Goal: Information Seeking & Learning: Learn about a topic

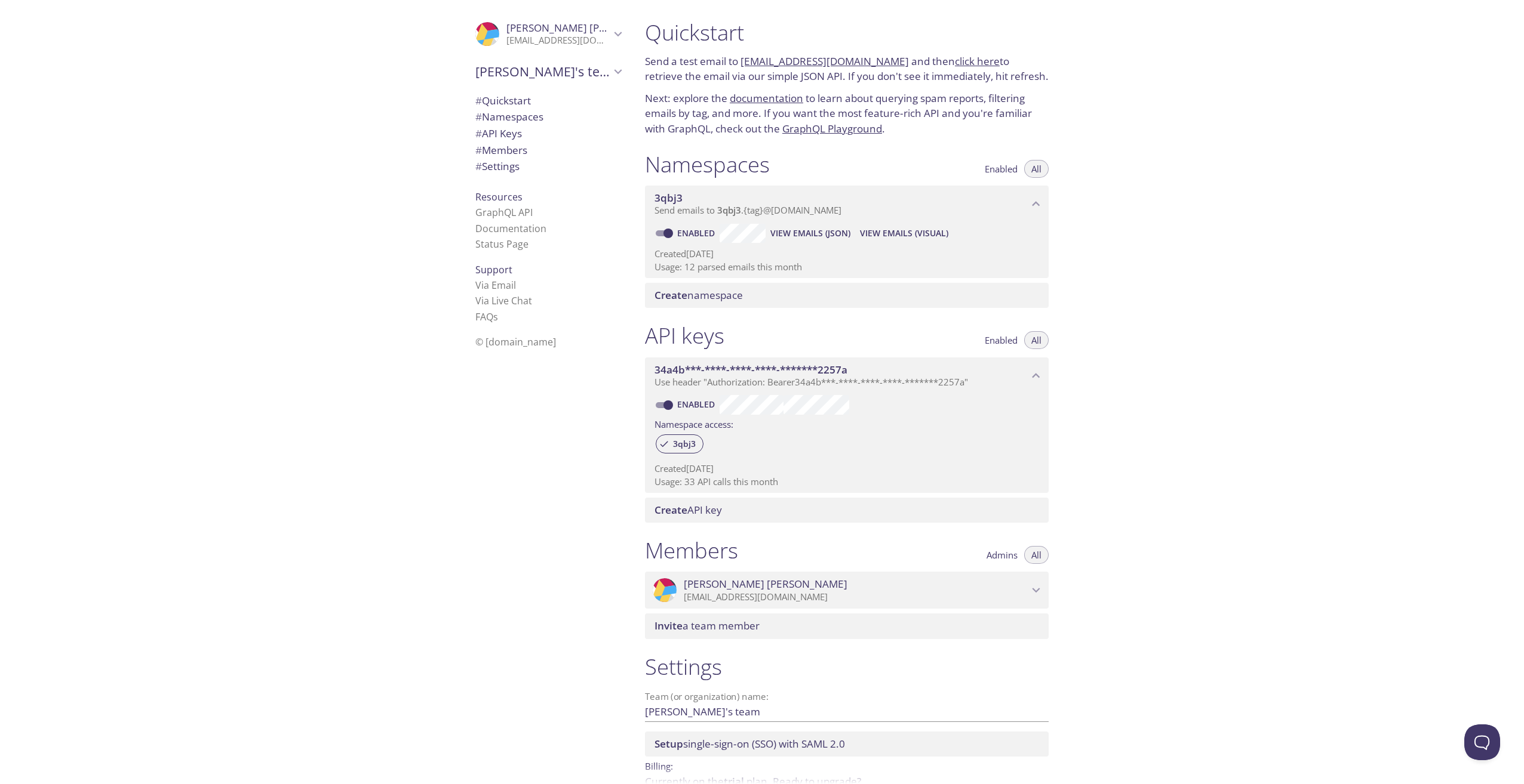
scroll to position [63, 0]
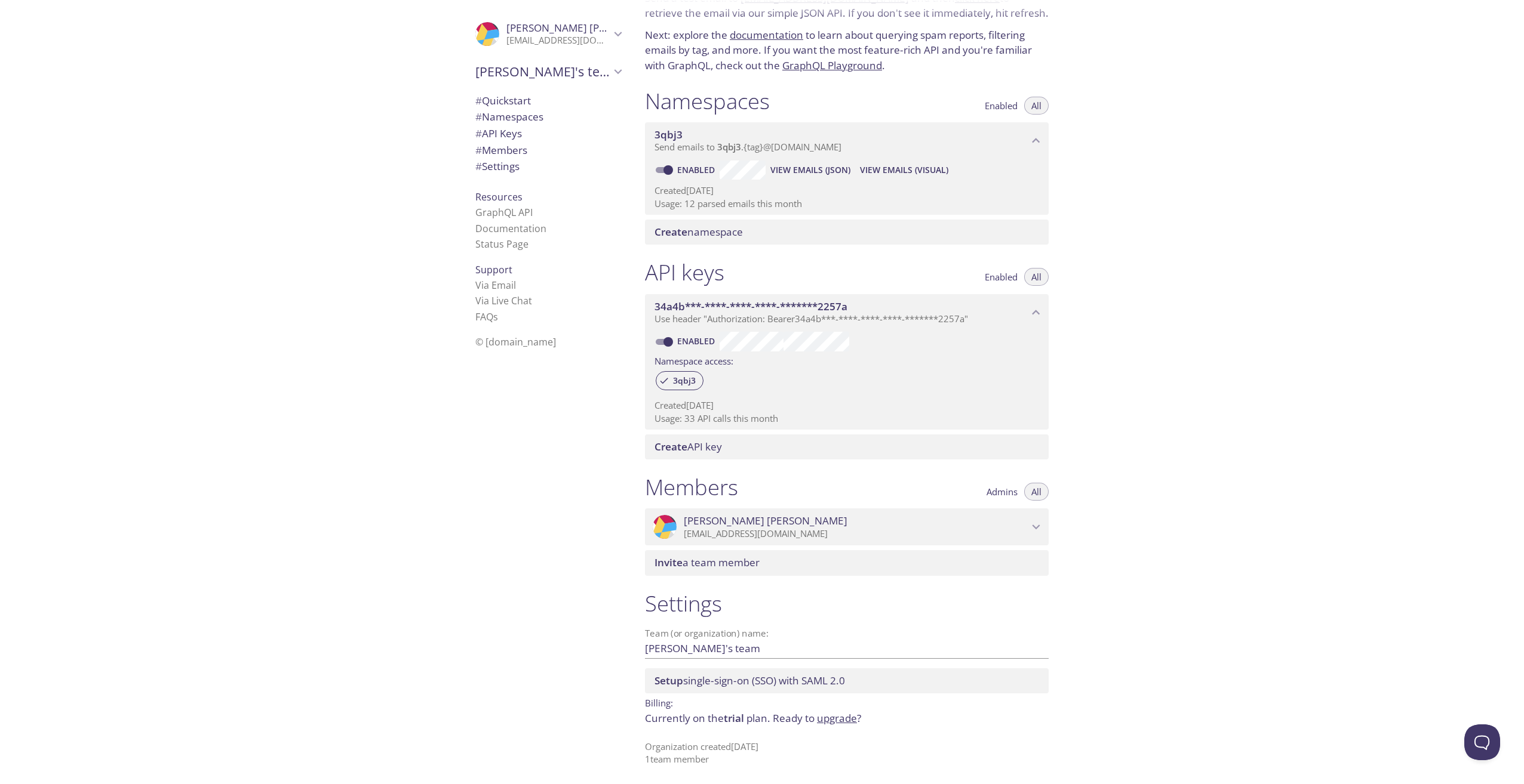
click at [816, 170] on span "View Emails (JSON)" at bounding box center [810, 170] width 80 height 14
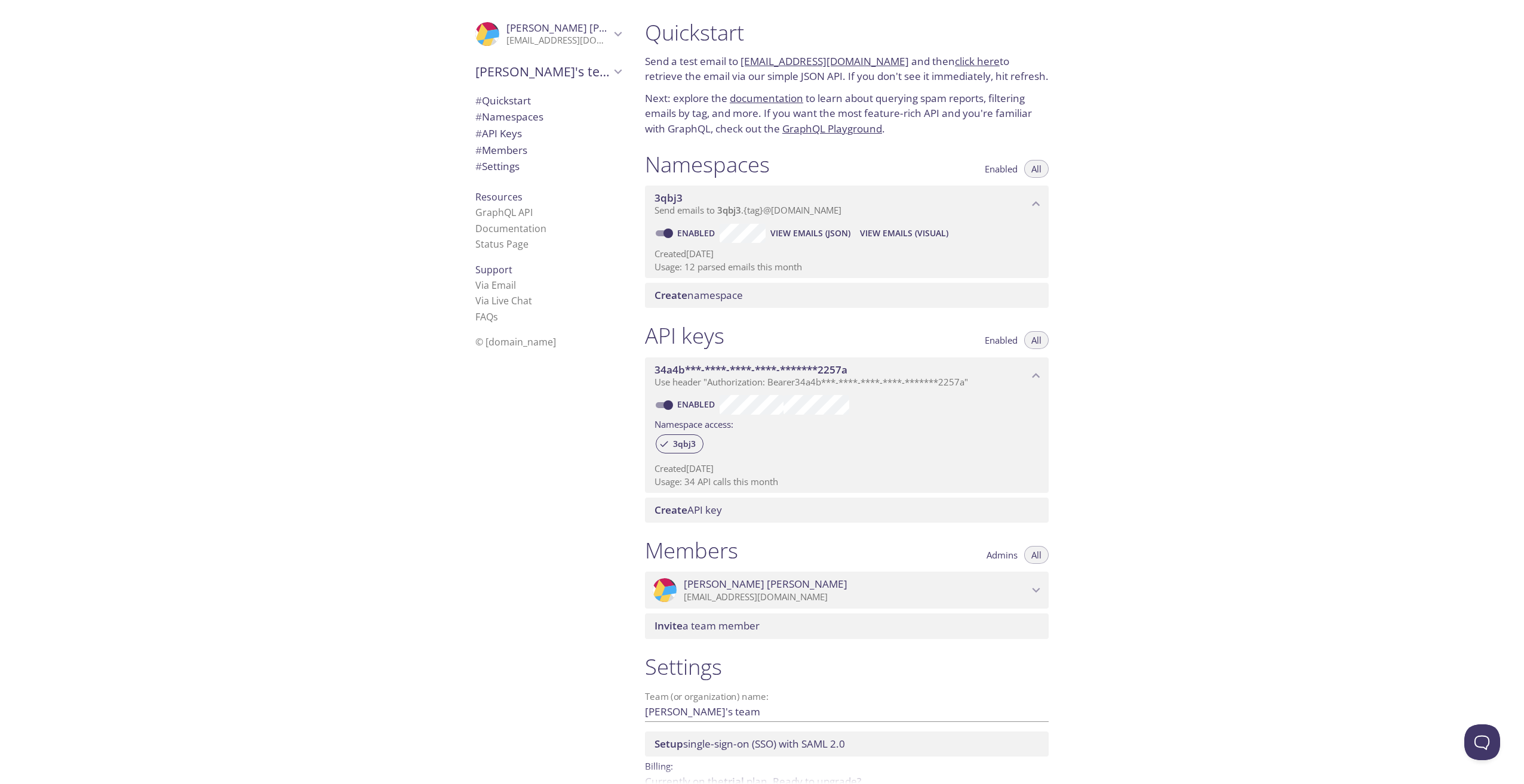
click at [92, 277] on div ".cls-1 { fill: #6d5ca8; } .cls-2 { fill: #3fc191; } .cls-3 { fill: #3b4752; } .…" at bounding box center [317, 392] width 635 height 784
click at [505, 225] on link "Documentation" at bounding box center [511, 228] width 71 height 13
click at [503, 225] on link "Documentation" at bounding box center [511, 228] width 71 height 13
click at [809, 236] on span "View Emails (JSON)" at bounding box center [810, 233] width 80 height 14
click at [807, 233] on span "View Emails (JSON)" at bounding box center [810, 233] width 80 height 14
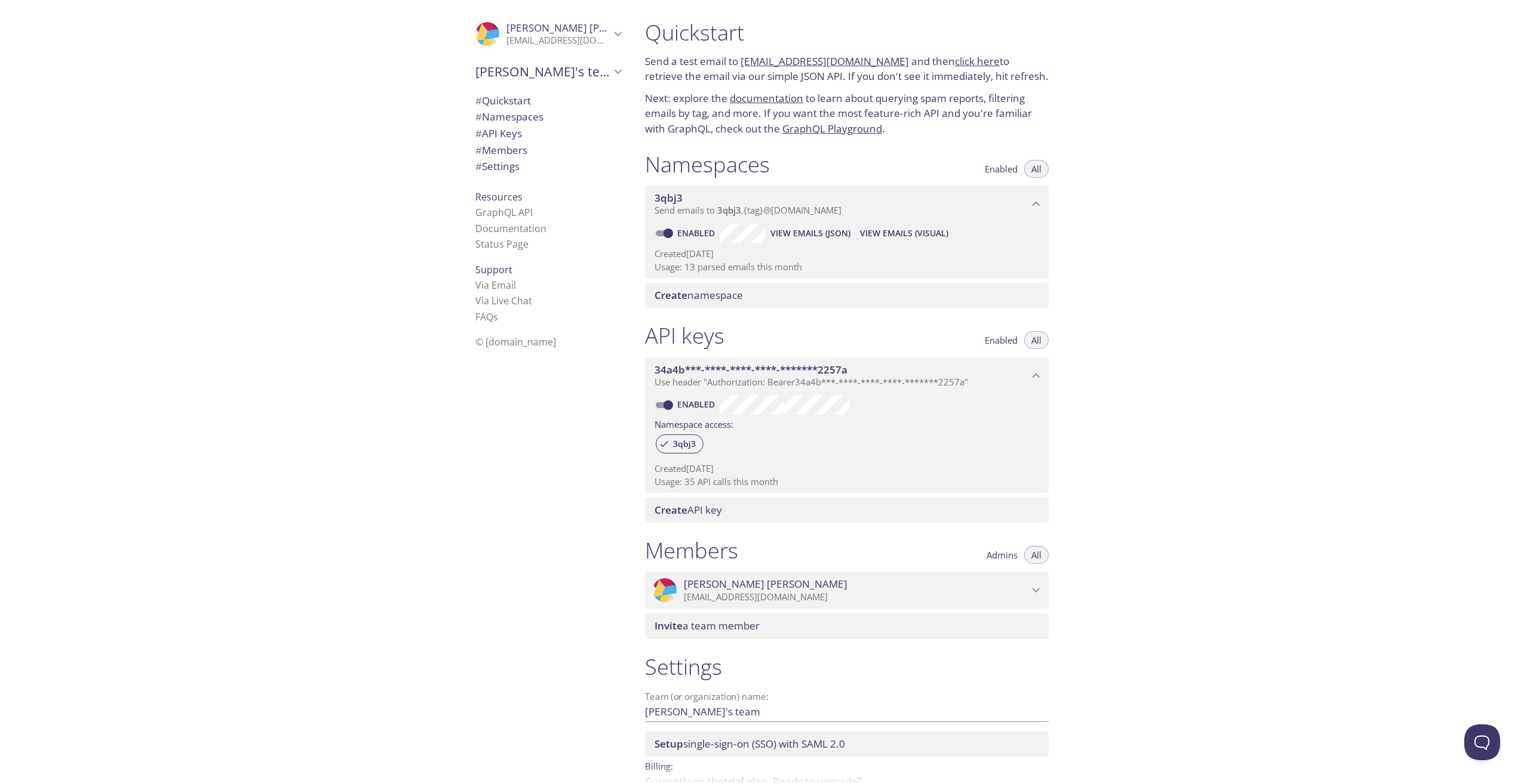
click at [812, 230] on span "View Emails (JSON)" at bounding box center [810, 233] width 80 height 14
click at [812, 231] on span "View Emails (JSON)" at bounding box center [810, 233] width 80 height 14
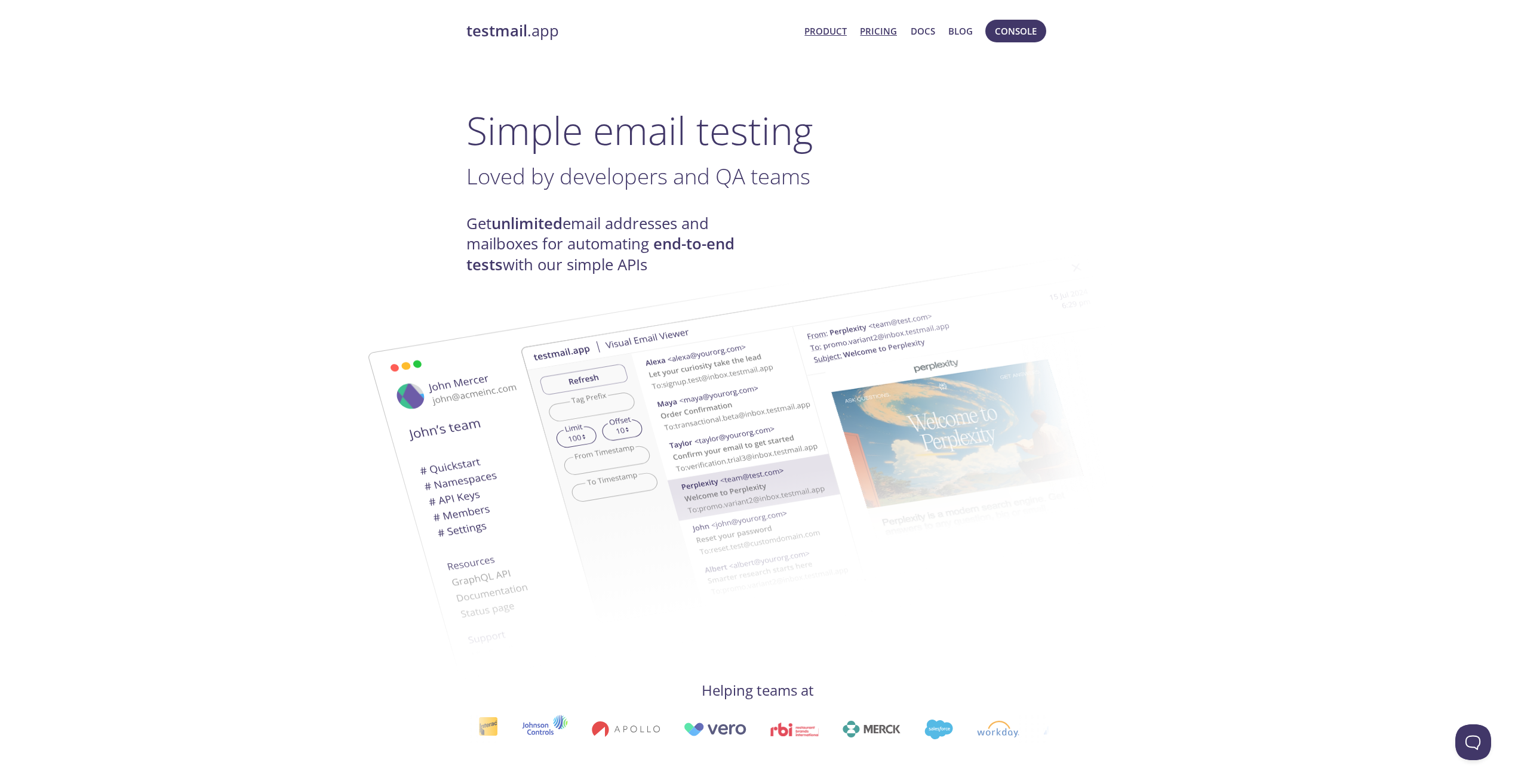
click at [884, 32] on link "Pricing" at bounding box center [878, 31] width 37 height 15
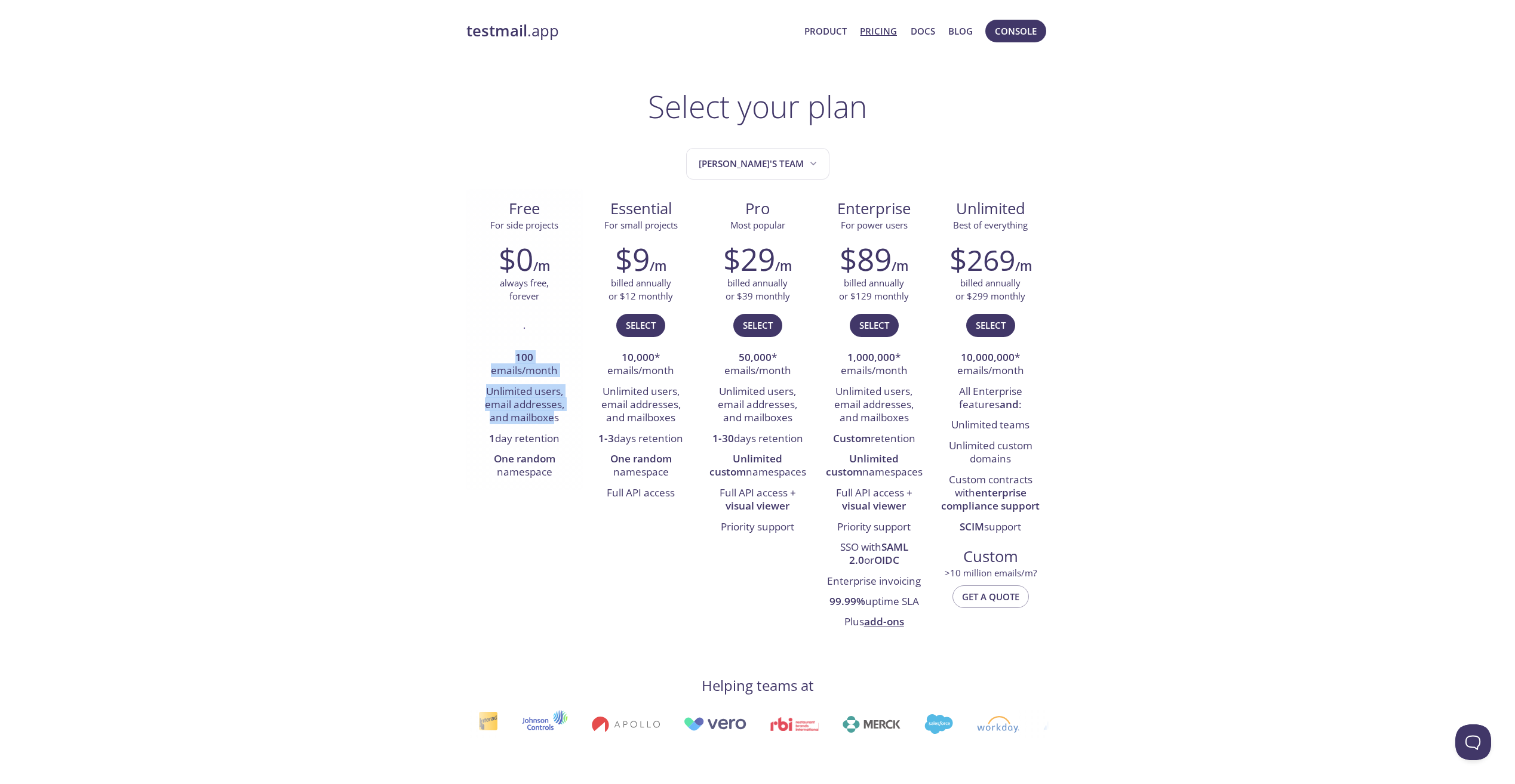
drag, startPoint x: 516, startPoint y: 359, endPoint x: 557, endPoint y: 426, distance: 78.5
click at [557, 426] on ul "100 emails/month Unlimited users, email addresses, and mailboxes 1 day retentio…" at bounding box center [525, 416] width 98 height 136
copy ul "100 emails/month Unlimited users, email addresses, and mailboxe"
